Goal: Navigation & Orientation: Find specific page/section

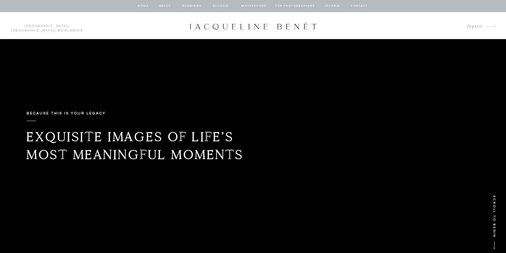
click at [186, 6] on nav "Weddings" at bounding box center [191, 5] width 21 height 5
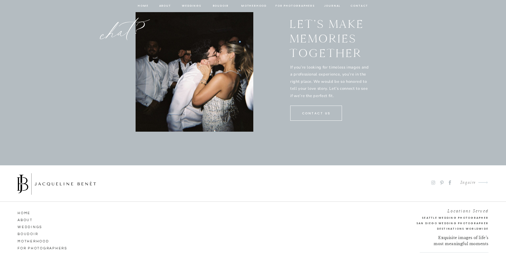
scroll to position [3101, 0]
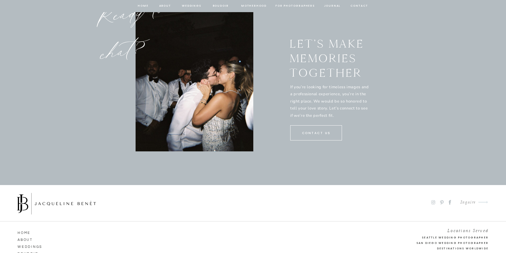
click at [196, 6] on nav "Weddings" at bounding box center [191, 5] width 21 height 5
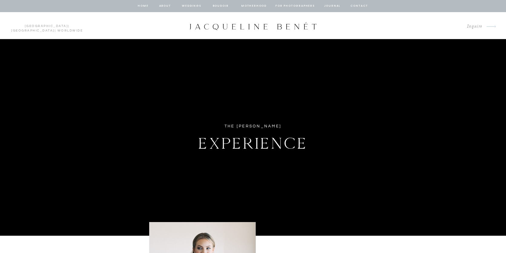
click at [188, 5] on nav "Weddings" at bounding box center [191, 5] width 21 height 5
click at [25, 26] on link "[GEOGRAPHIC_DATA]" at bounding box center [47, 26] width 44 height 3
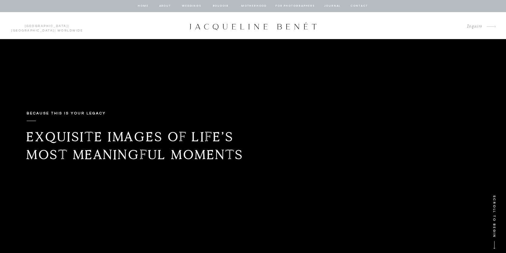
click at [200, 6] on nav "Weddings" at bounding box center [191, 5] width 21 height 5
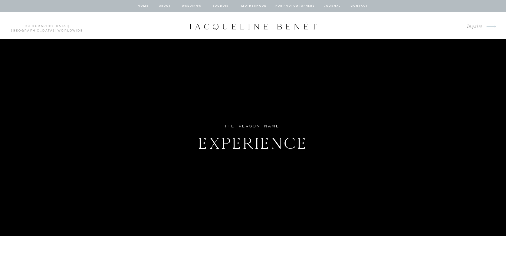
click at [166, 5] on nav "about" at bounding box center [165, 5] width 13 height 5
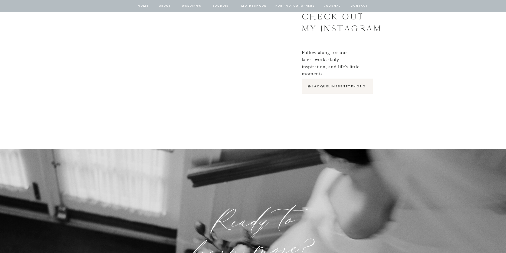
scroll to position [3053, 0]
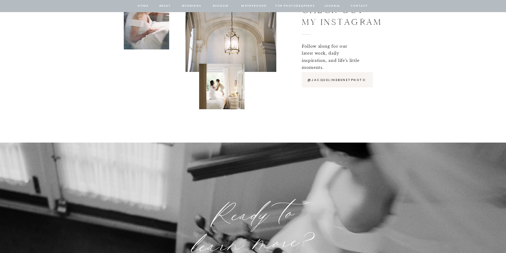
click at [337, 77] on div at bounding box center [337, 79] width 71 height 15
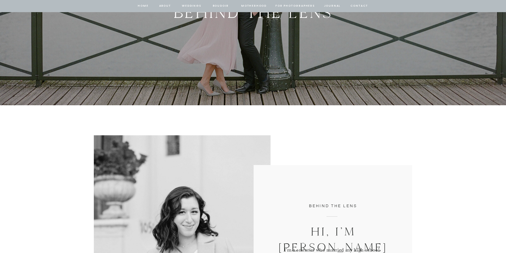
scroll to position [0, 0]
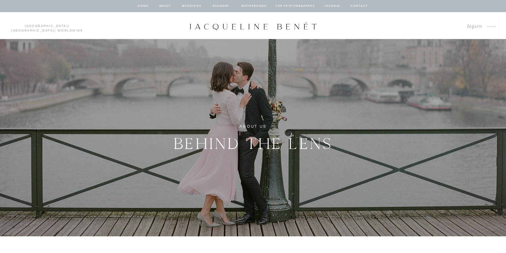
click at [293, 6] on nav "for photographers" at bounding box center [295, 5] width 39 height 5
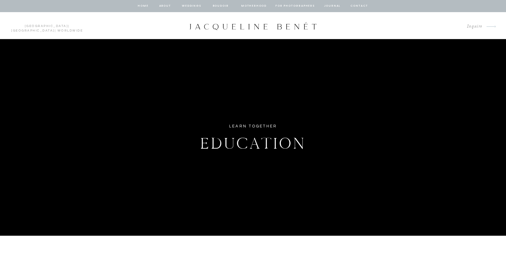
click at [331, 7] on nav "journal" at bounding box center [332, 5] width 19 height 5
